Goal: Information Seeking & Learning: Learn about a topic

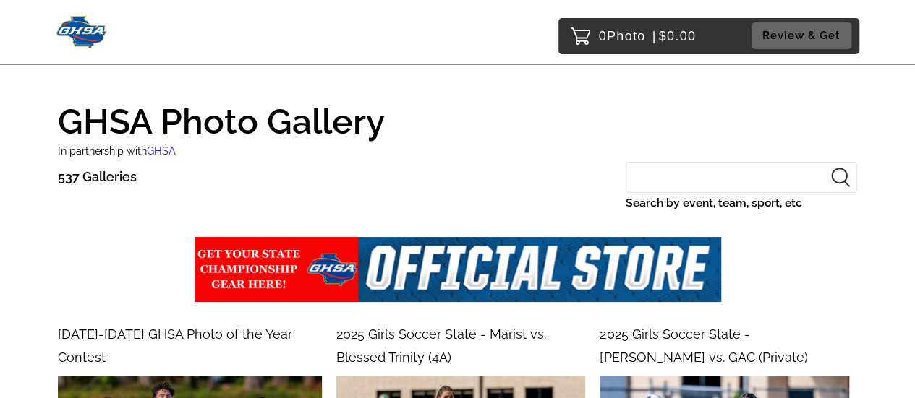
click at [739, 184] on input "Search by event, team, sport, etc" at bounding box center [740, 177] width 231 height 31
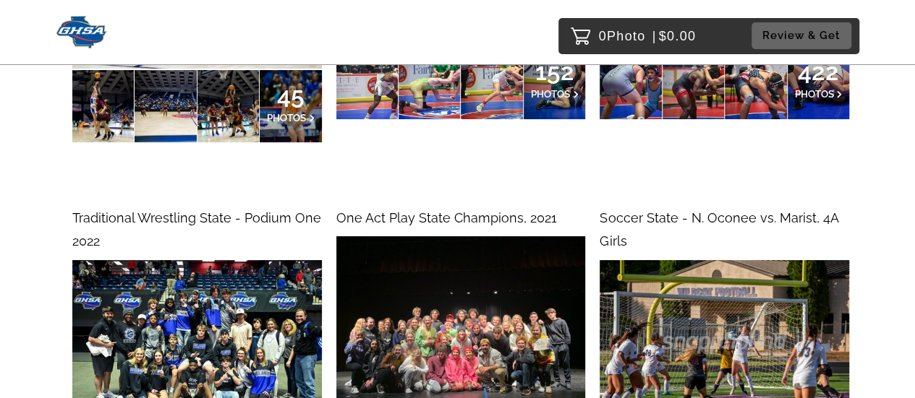
scroll to position [2765, 0]
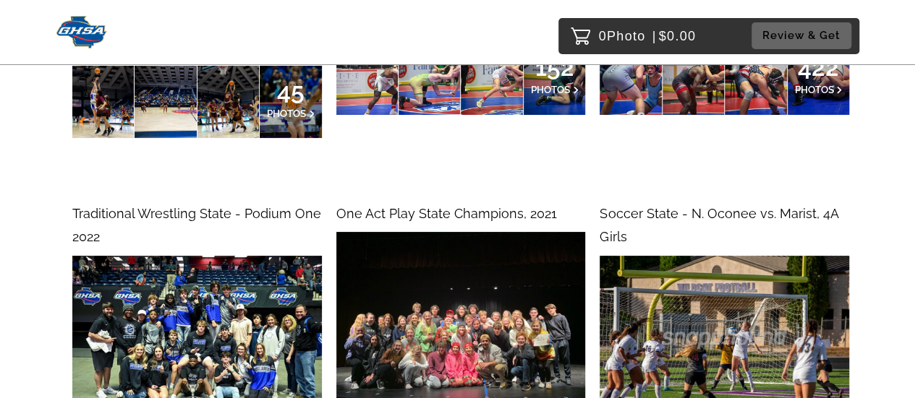
type input "one"
click at [438, 206] on span "One Act Play State Champions, 2021" at bounding box center [446, 213] width 221 height 15
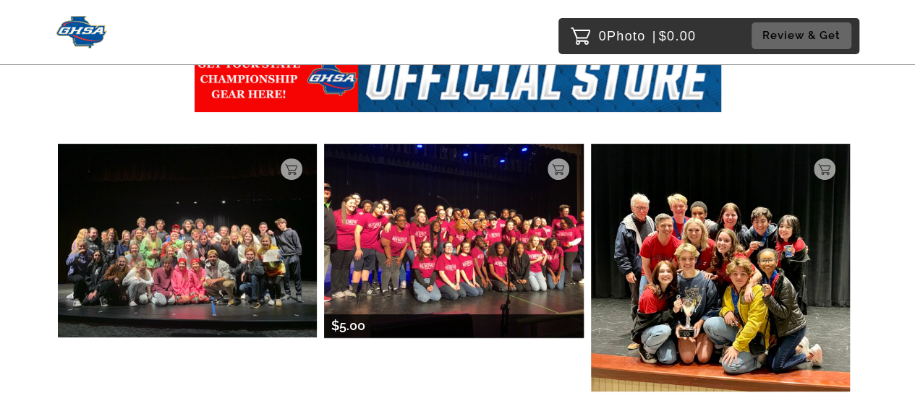
scroll to position [217, 0]
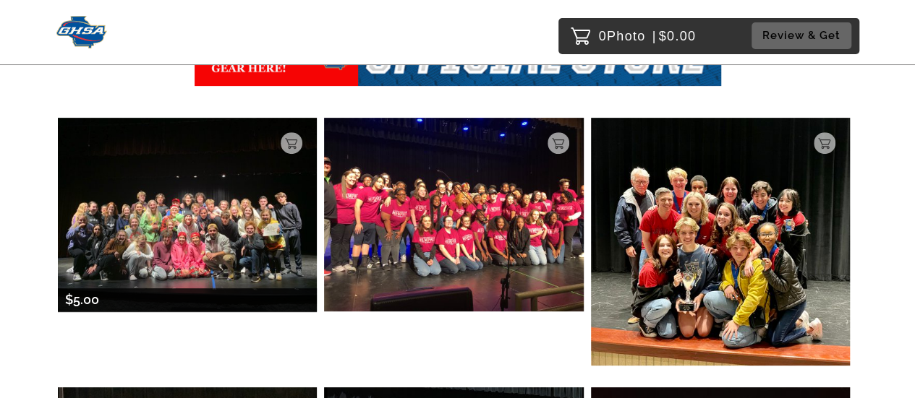
click at [217, 221] on img at bounding box center [187, 215] width 259 height 195
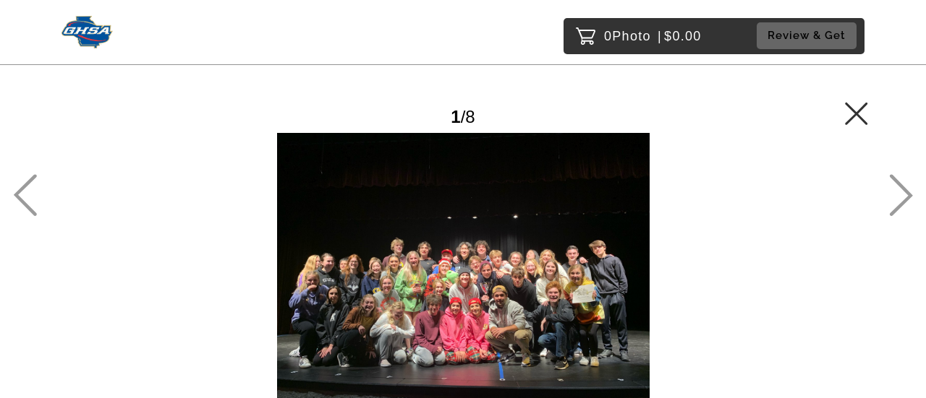
click at [897, 199] on icon at bounding box center [901, 195] width 24 height 42
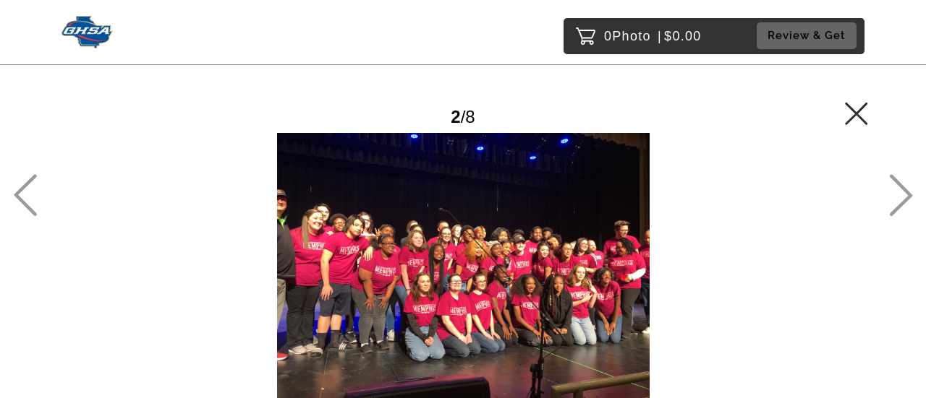
click at [901, 197] on icon at bounding box center [901, 195] width 24 height 42
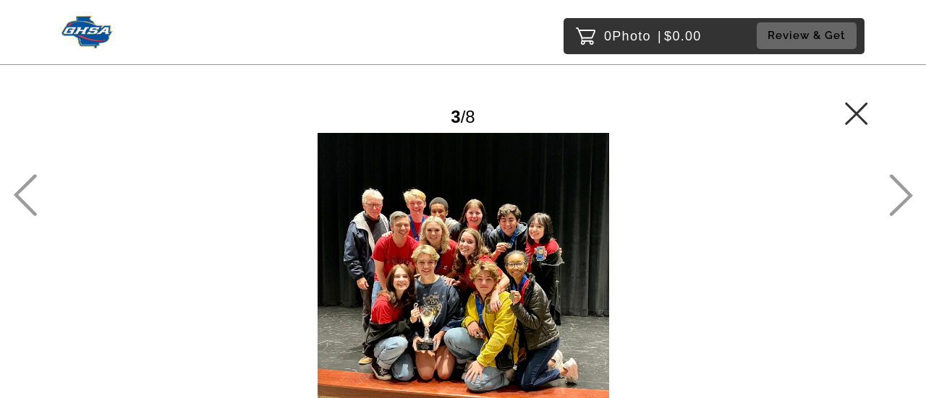
click at [897, 181] on icon at bounding box center [900, 196] width 23 height 42
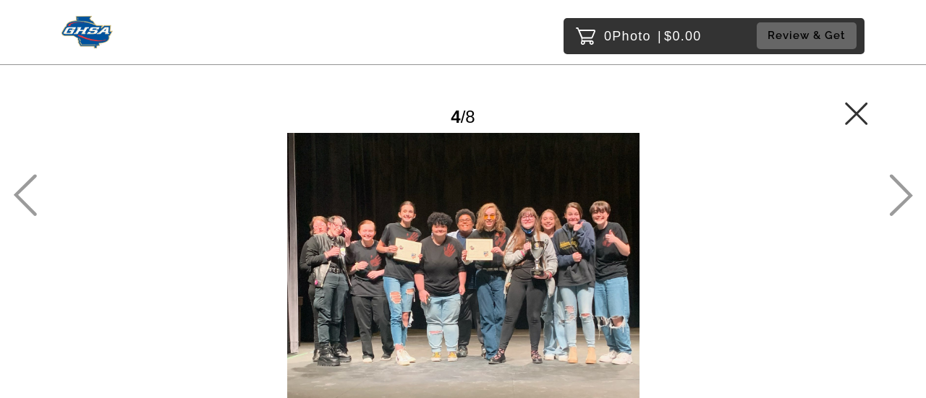
click at [84, 41] on img at bounding box center [86, 32] width 51 height 33
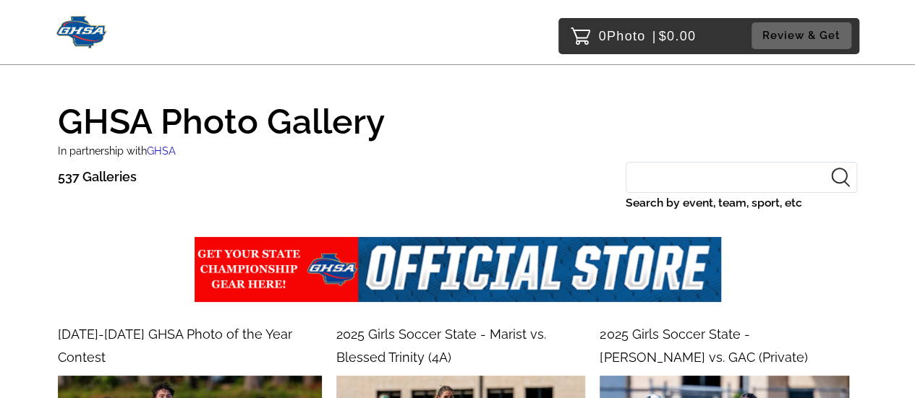
click at [54, 8] on nav "0 Photo | $0.00 Review & Get" at bounding box center [458, 35] width 846 height 57
